Goal: Task Accomplishment & Management: Use online tool/utility

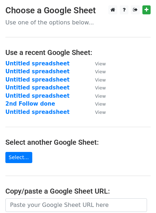
scroll to position [68, 0]
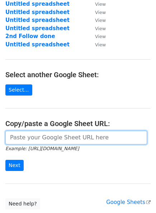
click at [54, 140] on input "url" at bounding box center [76, 138] width 142 height 14
paste input "[URL][DOMAIN_NAME]"
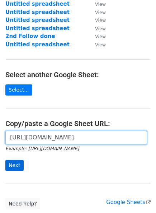
type input "[URL][DOMAIN_NAME]"
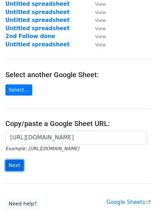
scroll to position [0, 0]
click at [13, 162] on input "Next" at bounding box center [14, 165] width 18 height 11
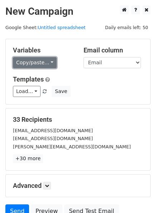
click at [45, 65] on link "Copy/paste..." at bounding box center [35, 62] width 44 height 11
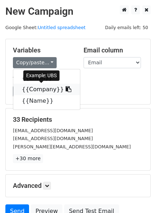
click at [35, 93] on link "{{Company}}" at bounding box center [46, 89] width 67 height 11
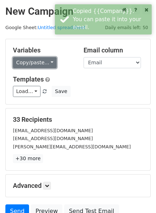
click at [47, 63] on link "Copy/paste..." at bounding box center [35, 62] width 44 height 11
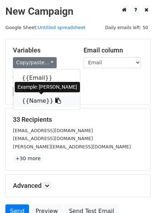
click at [48, 96] on link "{{Name}}" at bounding box center [46, 100] width 67 height 11
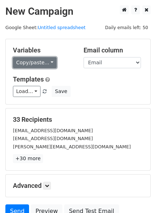
click at [51, 66] on link "Copy/paste..." at bounding box center [35, 62] width 44 height 11
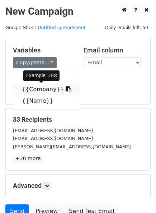
click at [46, 84] on link "{{Company}}" at bounding box center [46, 89] width 67 height 11
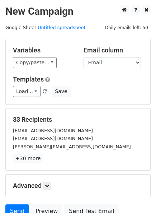
scroll to position [65, 0]
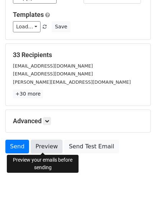
click at [43, 147] on link "Preview" at bounding box center [47, 147] width 32 height 14
click at [38, 148] on link "Preview" at bounding box center [47, 147] width 32 height 14
click at [50, 143] on link "Preview" at bounding box center [47, 147] width 32 height 14
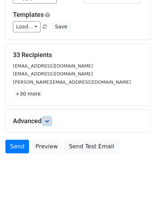
click at [47, 121] on icon at bounding box center [47, 121] width 4 height 4
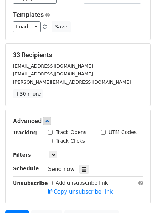
click at [55, 132] on div "Track Opens" at bounding box center [67, 133] width 38 height 8
click at [60, 130] on label "Track Opens" at bounding box center [71, 133] width 31 height 8
click at [53, 130] on input "Track Opens" at bounding box center [50, 132] width 5 height 5
checkbox input "true"
click at [59, 140] on label "Track Clicks" at bounding box center [70, 141] width 29 height 8
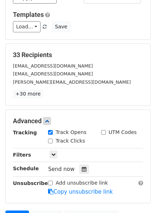
click at [53, 140] on input "Track Clicks" at bounding box center [50, 141] width 5 height 5
checkbox input "true"
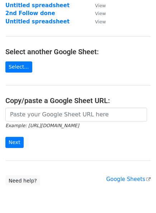
scroll to position [91, 0]
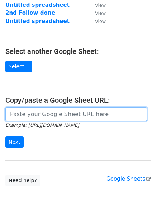
click at [74, 120] on input "url" at bounding box center [76, 114] width 142 height 14
paste input "[URL][DOMAIN_NAME]"
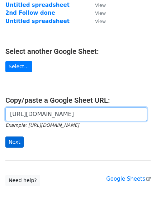
type input "[URL][DOMAIN_NAME]"
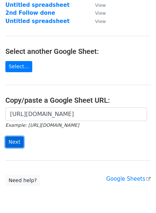
scroll to position [0, 0]
click at [17, 140] on input "Next" at bounding box center [14, 142] width 18 height 11
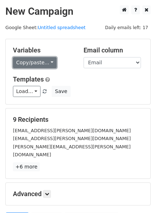
click at [49, 60] on link "Copy/paste..." at bounding box center [35, 62] width 44 height 11
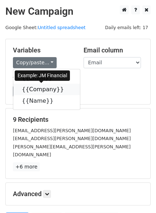
click at [38, 88] on link "{{Company}}" at bounding box center [46, 89] width 67 height 11
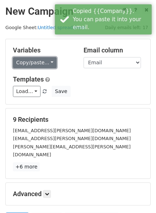
click at [46, 61] on link "Copy/paste..." at bounding box center [35, 62] width 44 height 11
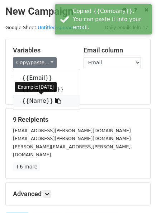
click at [34, 103] on link "{{Name}}" at bounding box center [46, 100] width 67 height 11
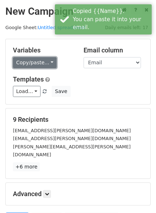
click at [47, 64] on link "Copy/paste..." at bounding box center [35, 62] width 44 height 11
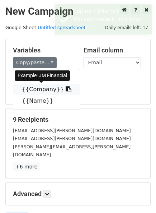
click at [50, 88] on link "{{Company}}" at bounding box center [46, 89] width 67 height 11
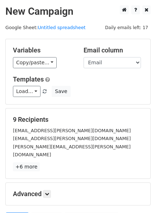
scroll to position [65, 0]
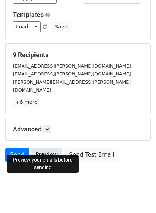
click at [49, 148] on link "Preview" at bounding box center [47, 155] width 32 height 14
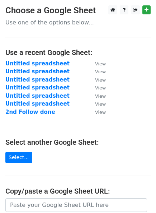
scroll to position [86, 0]
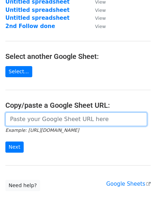
paste input "Dilip sir Ankit sir [PERSON_NAME] sir Vishal [PERSON_NAME] [PERSON_NAME] sir Ni…"
type input "Dilip sir Ankit sir [PERSON_NAME] sir Vishal [PERSON_NAME] [PERSON_NAME] sir Ni…"
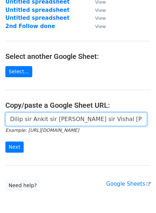
click at [88, 122] on input "Dilip sir Ankit sir [PERSON_NAME] sir Vishal [PERSON_NAME] [PERSON_NAME] sir Ni…" at bounding box center [76, 119] width 142 height 14
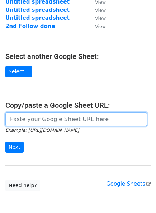
scroll to position [0, 0]
paste input "[URL][DOMAIN_NAME]"
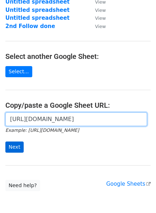
type input "[URL][DOMAIN_NAME]"
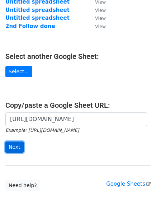
scroll to position [0, 0]
click at [17, 144] on input "Next" at bounding box center [14, 147] width 18 height 11
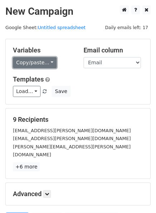
click at [49, 63] on link "Copy/paste..." at bounding box center [35, 62] width 44 height 11
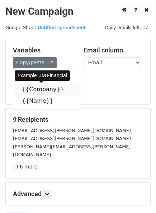
click at [34, 87] on link "{{Company}}" at bounding box center [46, 89] width 67 height 11
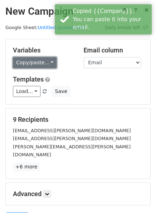
click at [47, 61] on link "Copy/paste..." at bounding box center [35, 62] width 44 height 11
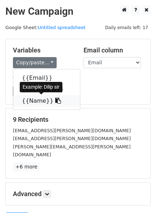
click at [31, 101] on link "{{Name}}" at bounding box center [46, 100] width 67 height 11
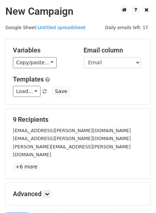
scroll to position [65, 0]
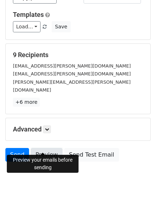
click at [43, 151] on link "Preview" at bounding box center [47, 155] width 32 height 14
